Goal: Share content

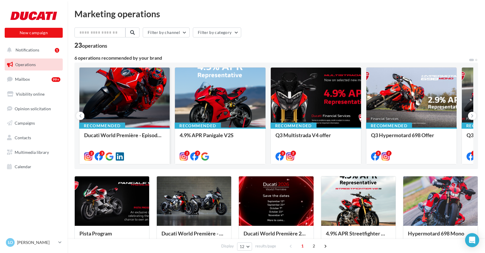
click at [111, 91] on div at bounding box center [124, 98] width 90 height 61
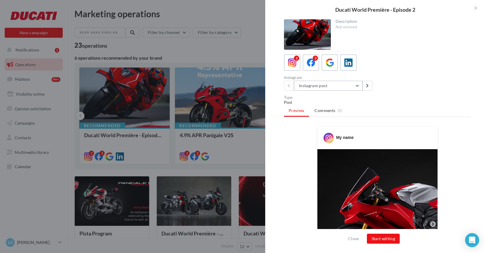
click at [330, 83] on button "Instagram post" at bounding box center [328, 86] width 69 height 10
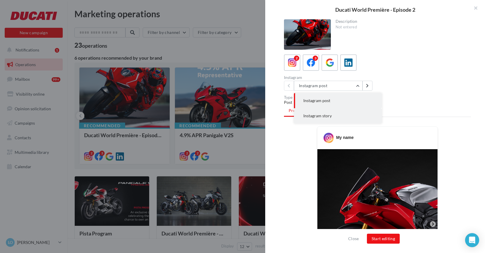
click at [327, 115] on span "Instagram story" at bounding box center [317, 115] width 28 height 5
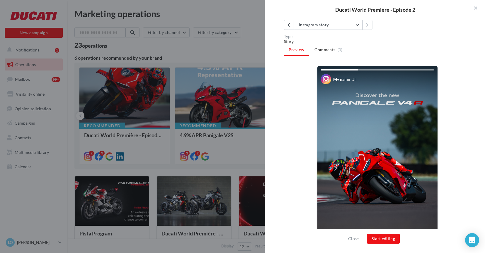
scroll to position [113, 0]
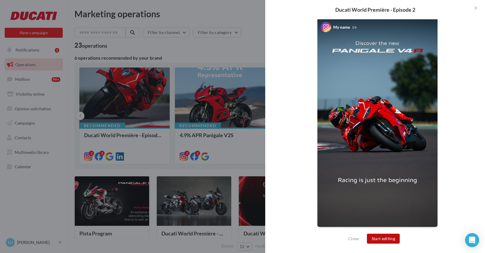
click at [382, 241] on button "Start editing" at bounding box center [383, 239] width 33 height 10
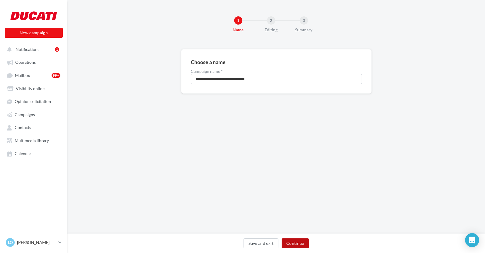
click at [290, 243] on button "Continue" at bounding box center [294, 244] width 27 height 10
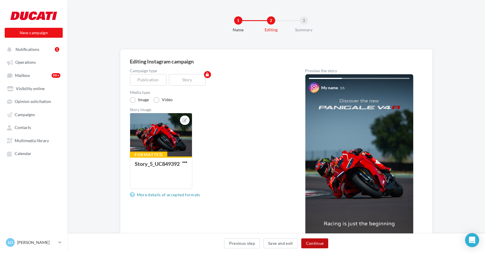
click at [314, 243] on button "Continue" at bounding box center [314, 244] width 27 height 10
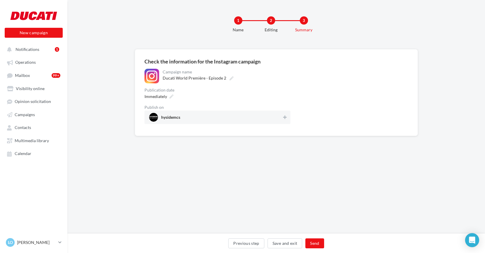
click at [281, 120] on span "hysidemcs" at bounding box center [215, 117] width 133 height 9
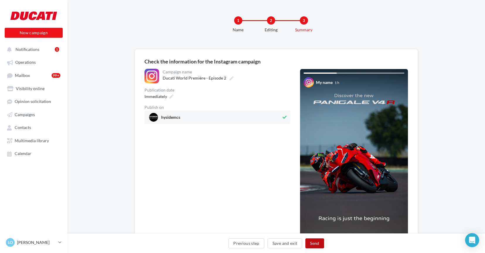
click at [312, 246] on button "Send" at bounding box center [314, 244] width 18 height 10
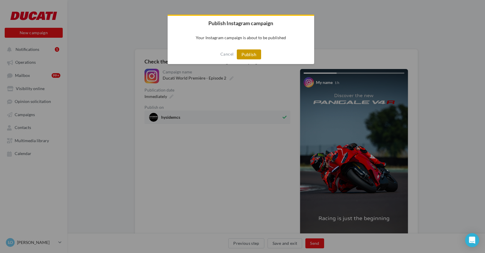
click at [246, 58] on button "Publish" at bounding box center [249, 55] width 24 height 10
